Goal: Task Accomplishment & Management: Use online tool/utility

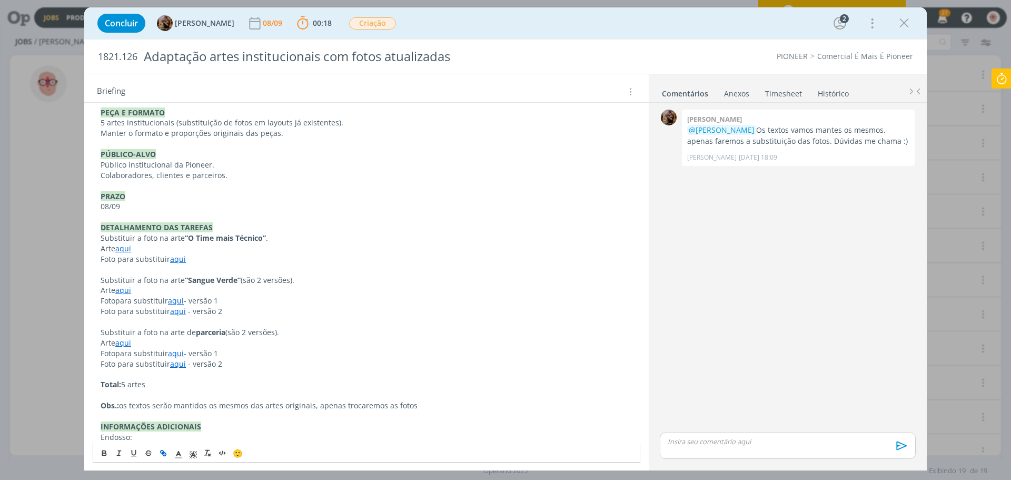
scroll to position [344, 0]
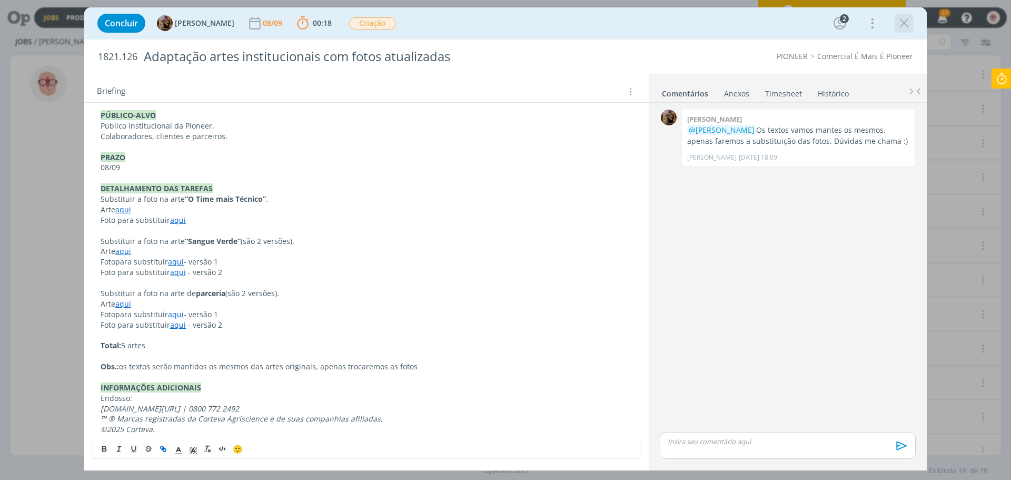
click at [901, 24] on icon "dialog" at bounding box center [905, 23] width 16 height 16
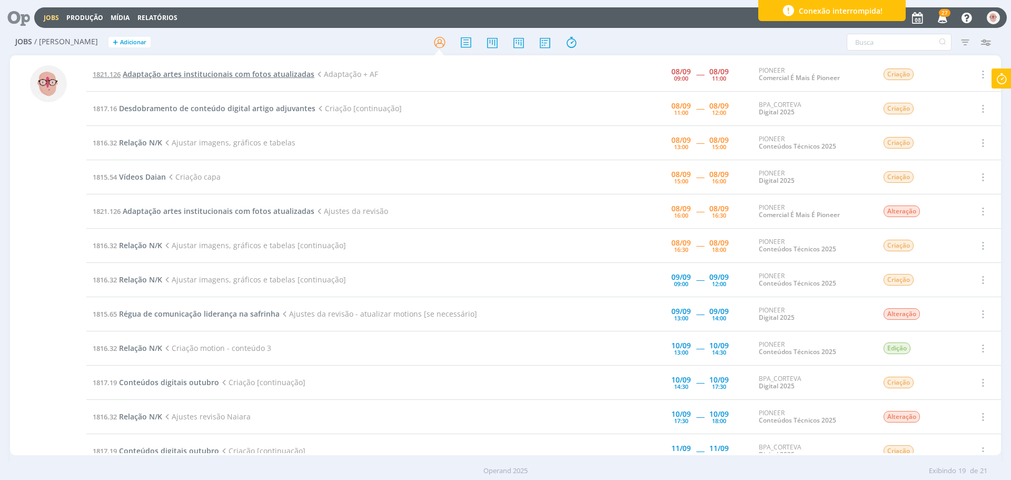
click at [218, 75] on span "Adaptação artes institucionais com fotos atualizadas" at bounding box center [219, 74] width 192 height 10
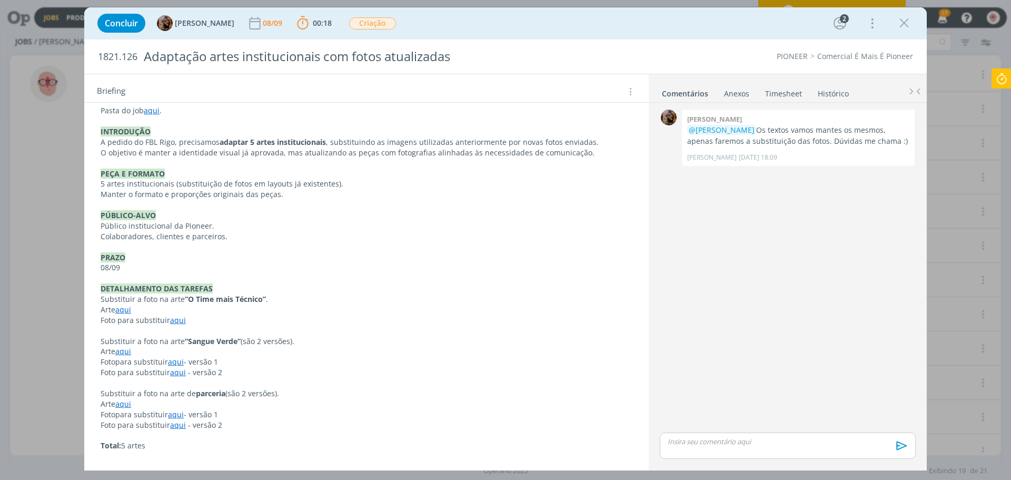
scroll to position [263, 0]
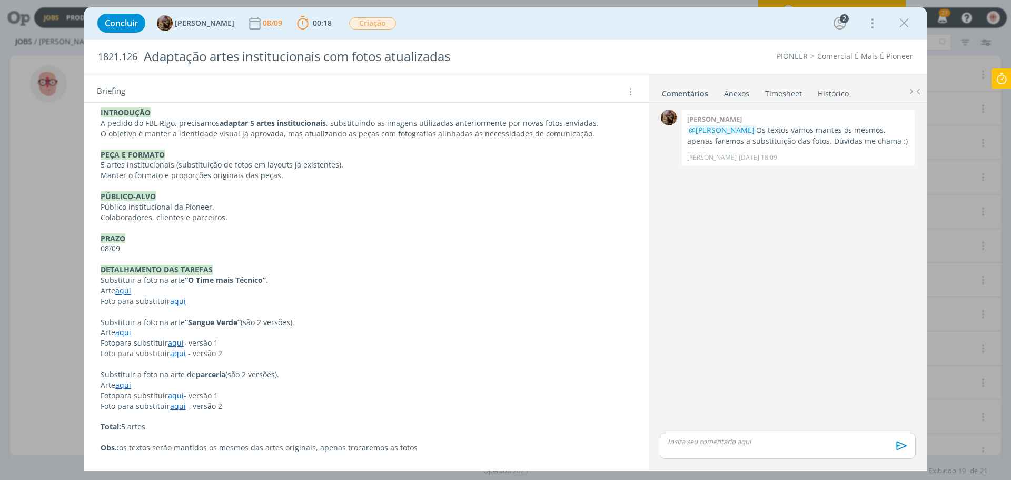
click at [175, 355] on link "aqui" at bounding box center [178, 353] width 16 height 10
click at [176, 372] on link "[URL][DOMAIN_NAME]" at bounding box center [170, 374] width 80 height 14
click at [388, 219] on p "Colaboradores, clientes e parceiros." at bounding box center [366, 218] width 531 height 11
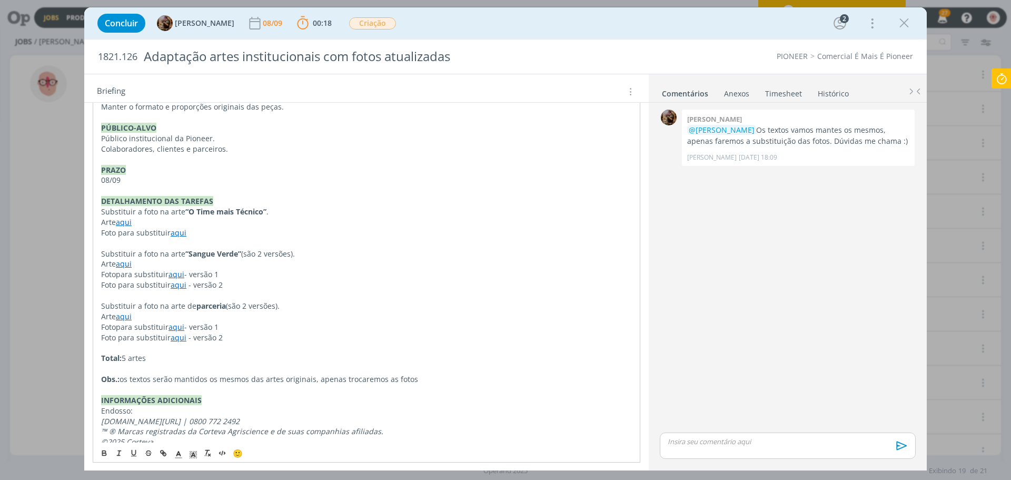
scroll to position [345, 0]
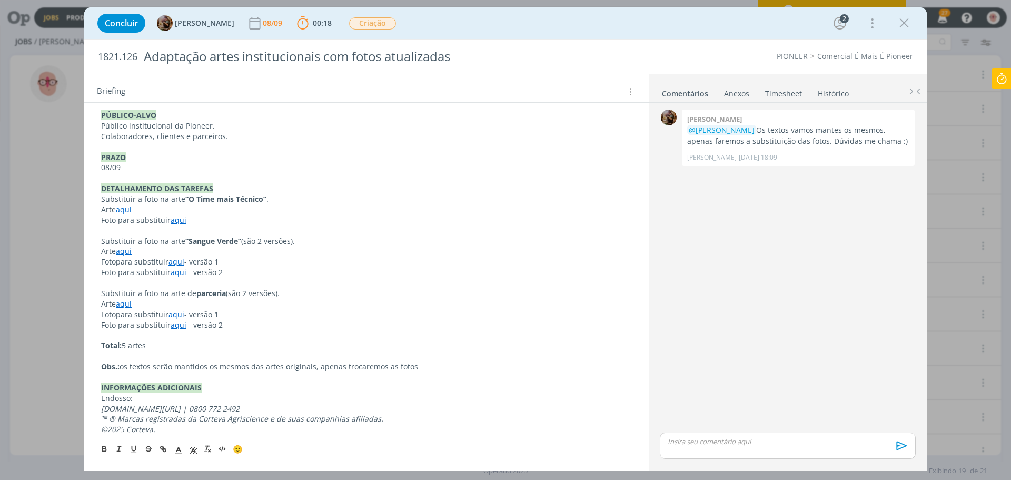
click at [122, 304] on link "aqui" at bounding box center [124, 304] width 16 height 10
click at [146, 322] on link "[URL][DOMAIN_NAME]" at bounding box center [170, 324] width 80 height 14
click at [341, 254] on p "Arte aqui" at bounding box center [366, 251] width 531 height 11
click at [181, 313] on link "aqui" at bounding box center [177, 314] width 16 height 10
click at [179, 334] on link "[URL][DOMAIN_NAME]" at bounding box center [170, 335] width 80 height 14
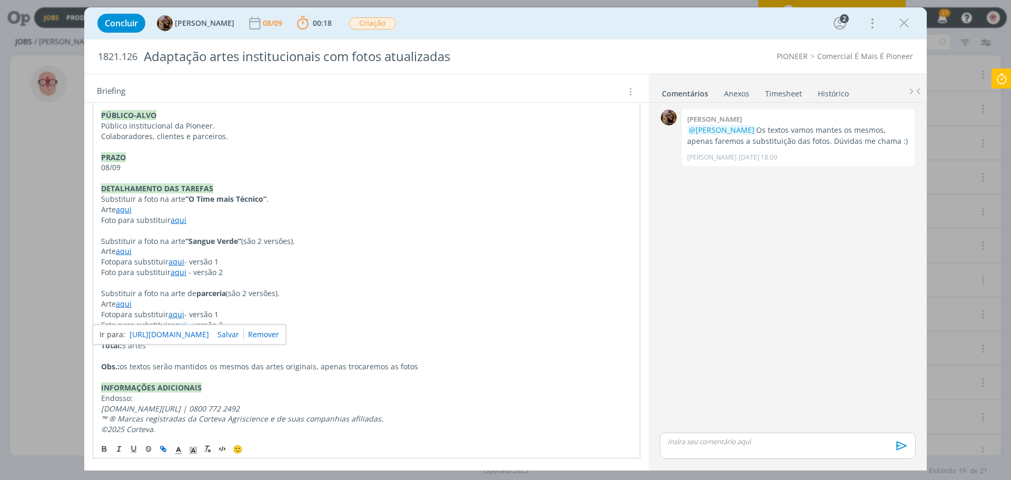
click at [432, 264] on p "Foto para substituir aqui - versão 1" at bounding box center [366, 262] width 531 height 11
click at [178, 324] on link "aqui" at bounding box center [179, 325] width 16 height 10
click at [180, 346] on link "[URL][DOMAIN_NAME]" at bounding box center [170, 345] width 80 height 14
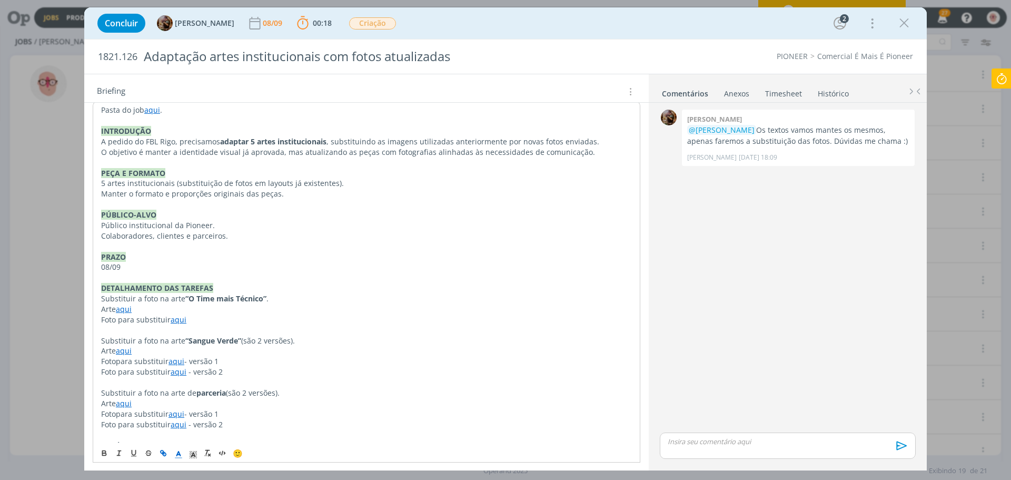
scroll to position [240, 0]
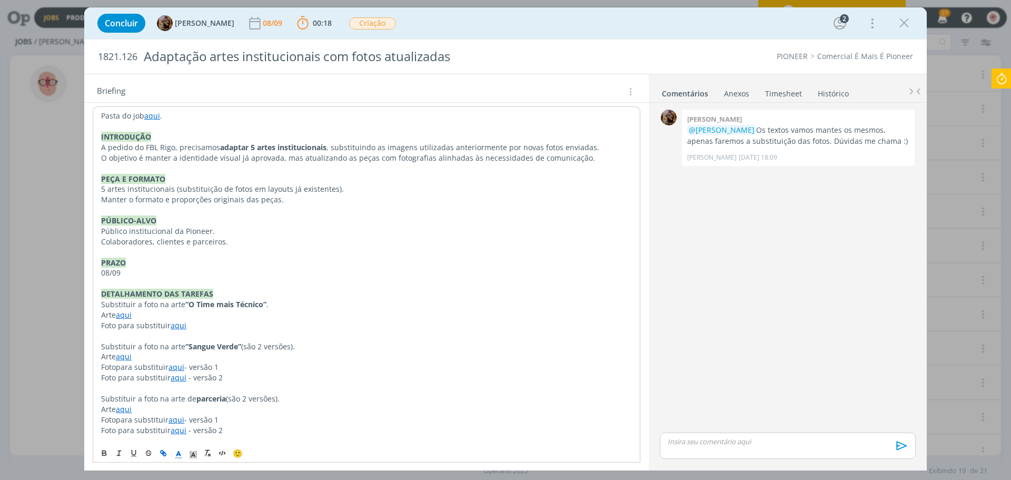
click at [1003, 83] on icon at bounding box center [1001, 78] width 19 height 21
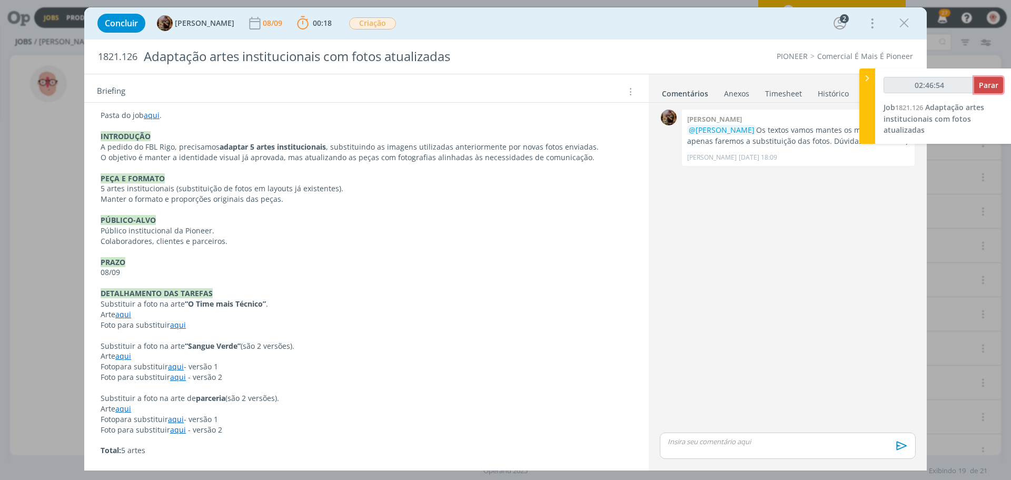
click at [991, 84] on span "Parar" at bounding box center [988, 85] width 19 height 10
type input "02:47:00"
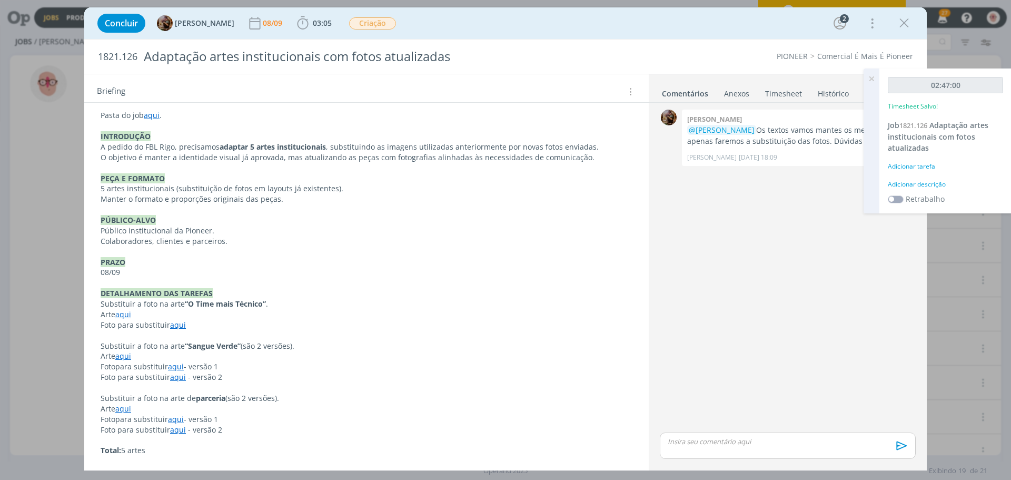
click at [904, 185] on div "Adicionar descrição" at bounding box center [945, 184] width 115 height 9
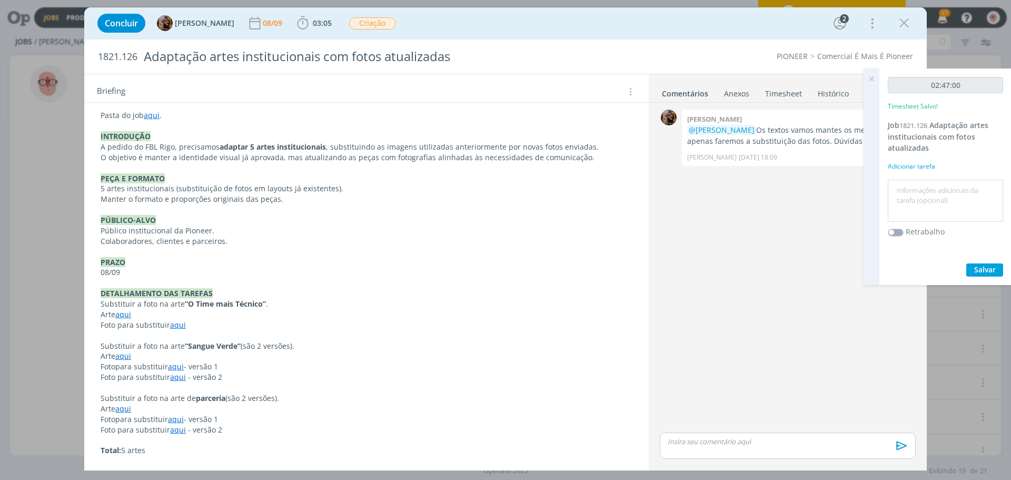
click at [904, 185] on textarea at bounding box center [946, 200] width 110 height 37
type textarea "criação"
click at [979, 265] on span "Salvar" at bounding box center [985, 269] width 22 height 10
